Goal: Navigation & Orientation: Find specific page/section

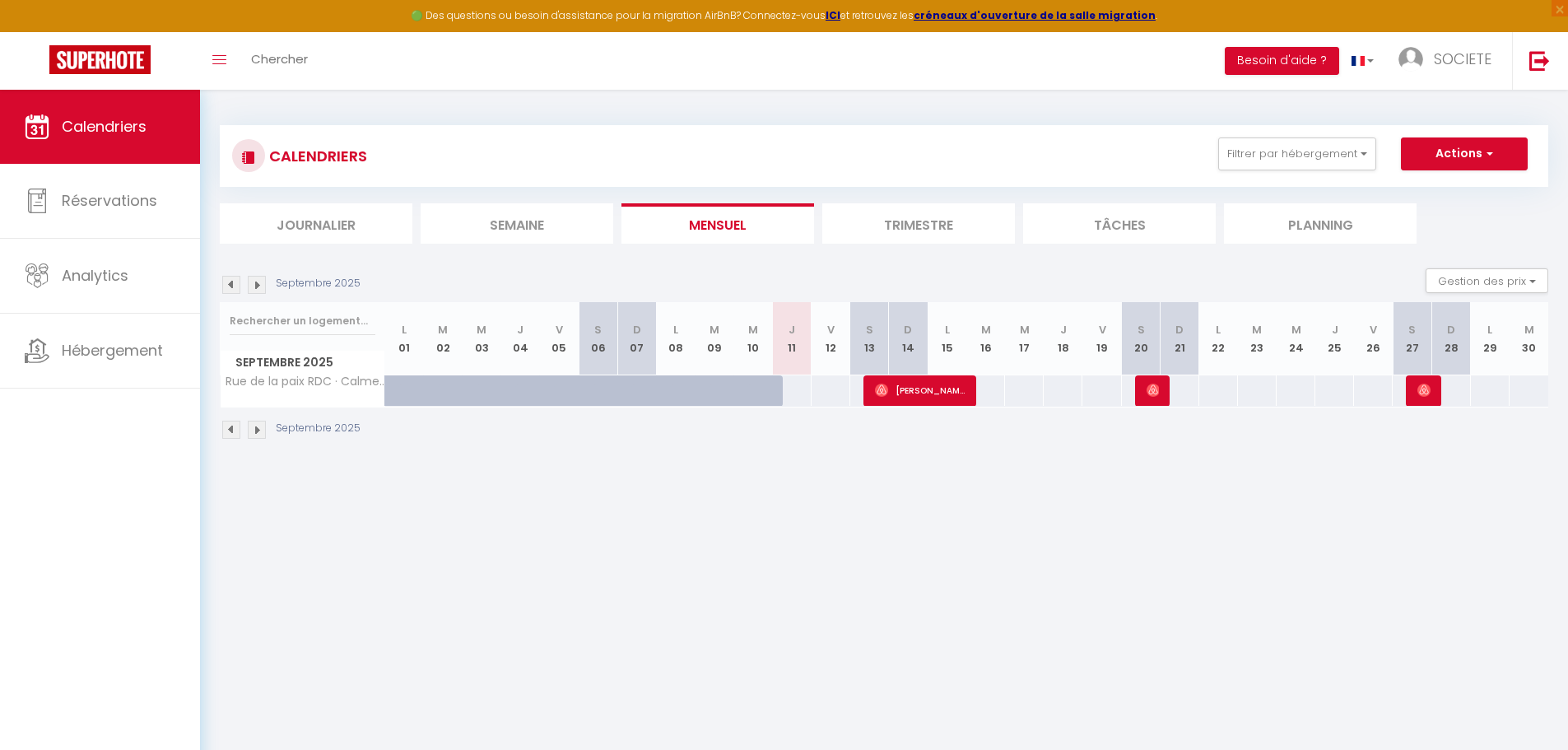
click at [260, 426] on img at bounding box center [257, 429] width 18 height 18
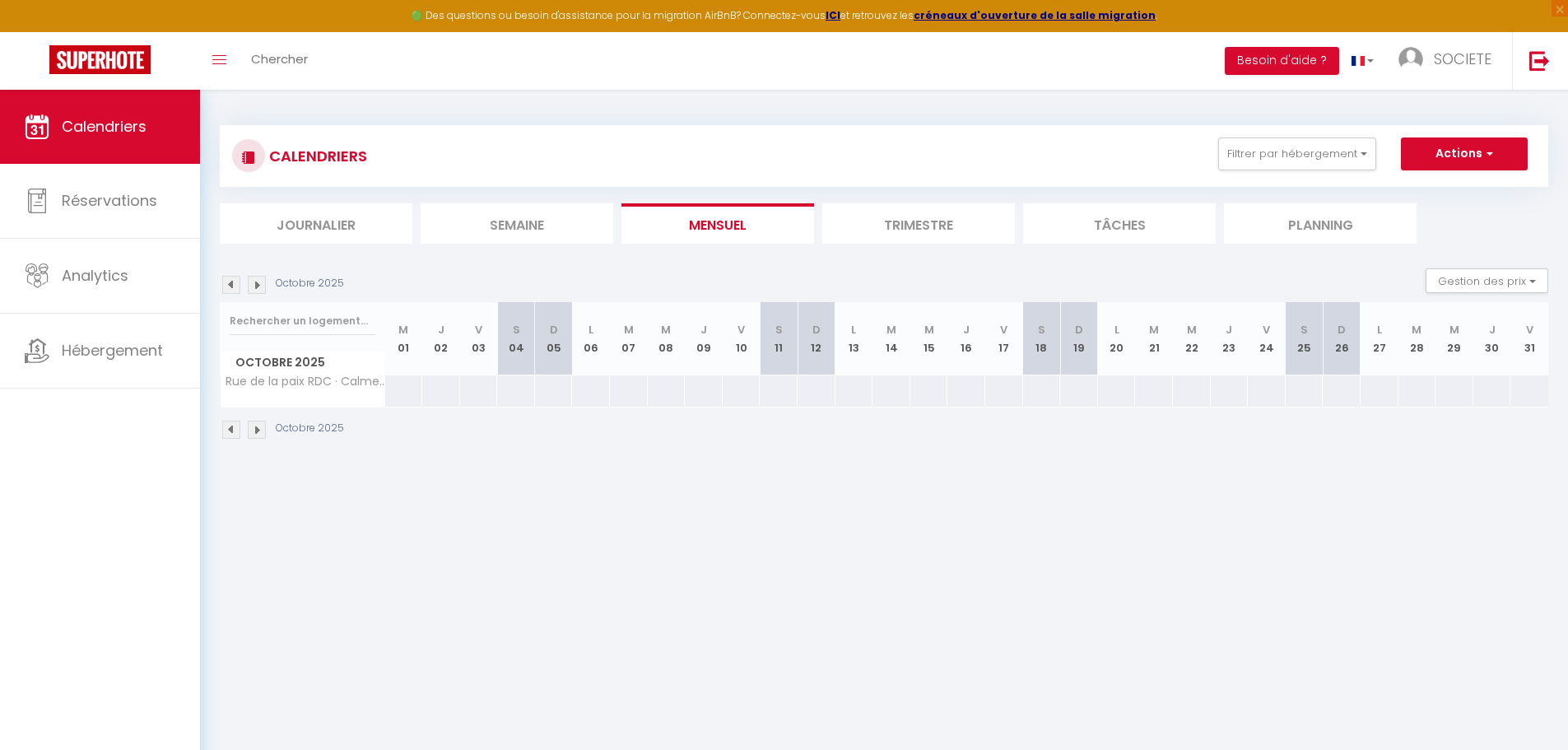
click at [231, 428] on img at bounding box center [231, 429] width 18 height 18
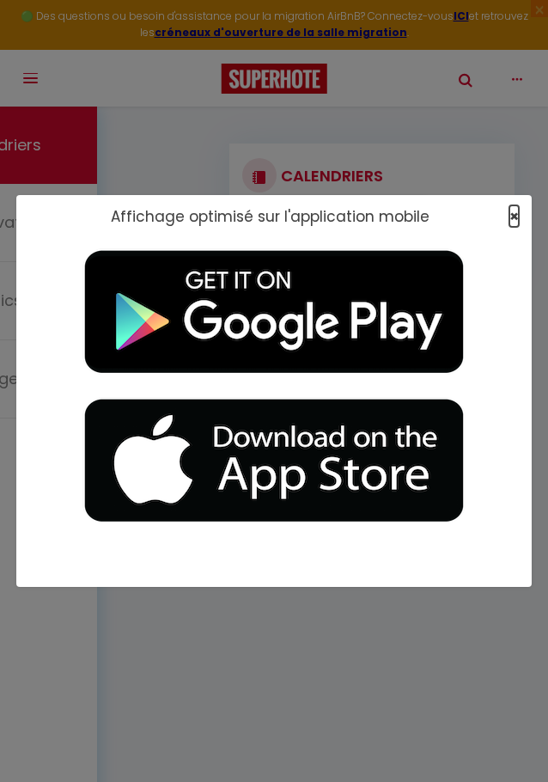
click at [516, 218] on span "×" at bounding box center [513, 215] width 9 height 21
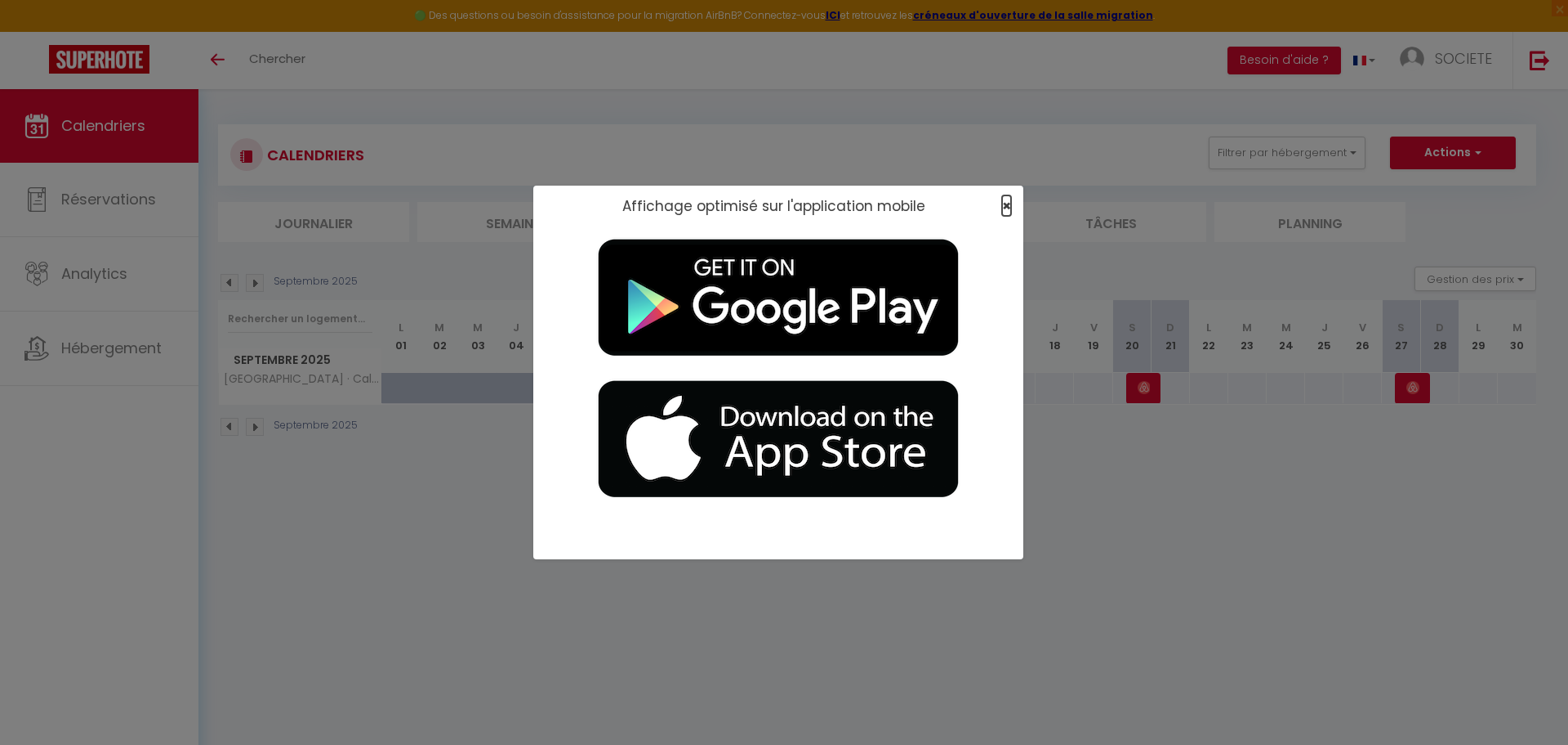
click at [520, 206] on span "×" at bounding box center [1006, 205] width 9 height 20
